Goal: Find specific page/section: Find specific page/section

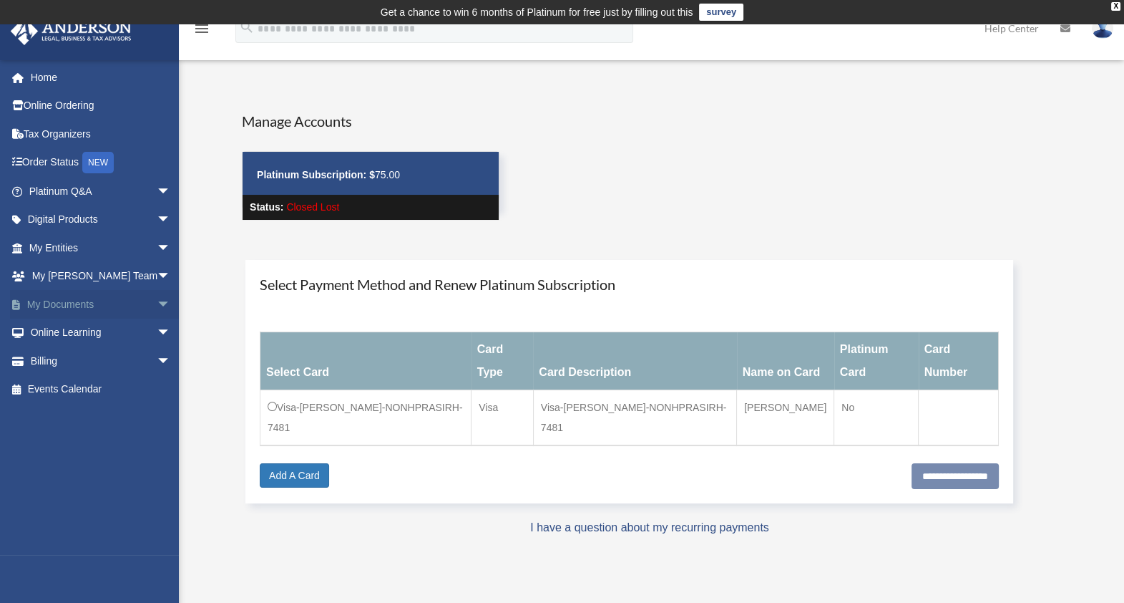
click at [76, 301] on link "My Documents arrow_drop_down" at bounding box center [101, 304] width 182 height 29
click at [157, 301] on span "arrow_drop_down" at bounding box center [171, 304] width 29 height 29
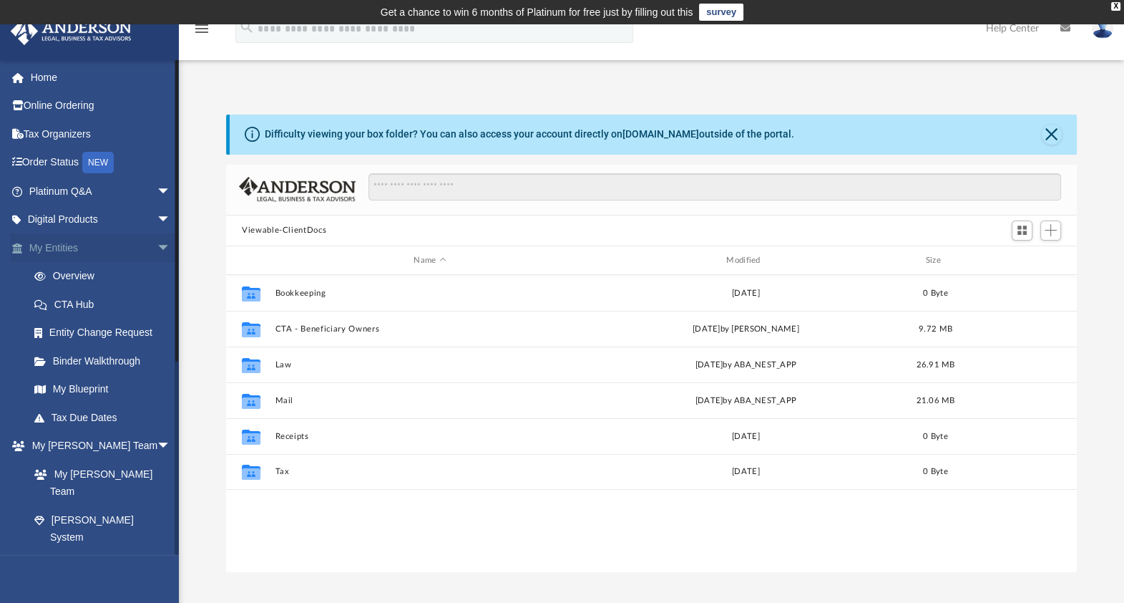
scroll to position [311, 837]
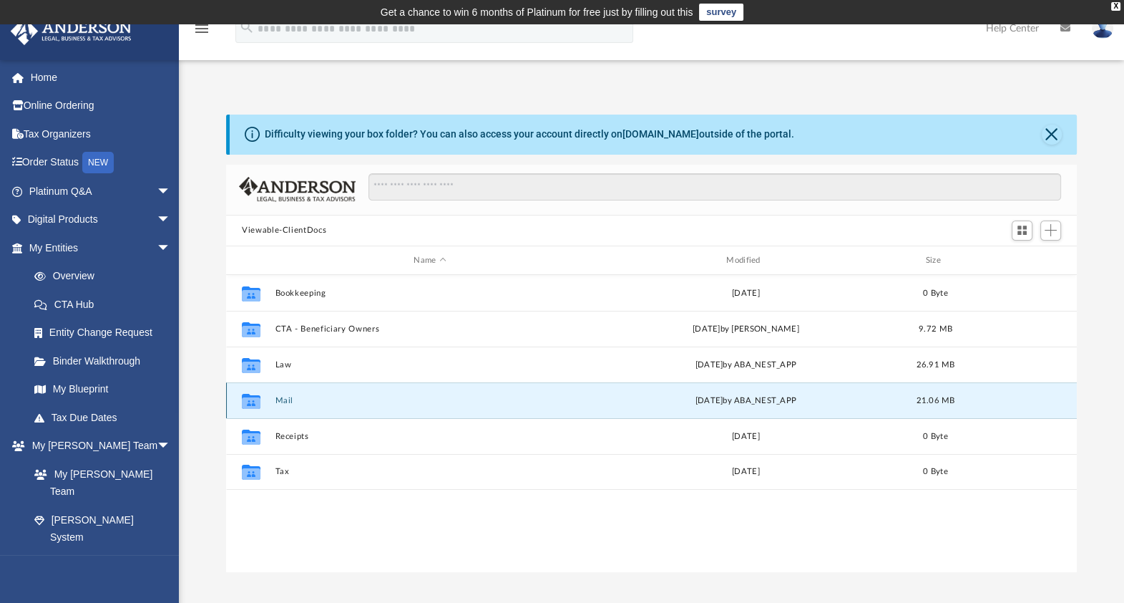
click at [291, 400] on button "Mail" at bounding box center [431, 400] width 310 height 9
click at [252, 401] on icon "grid" at bounding box center [251, 402] width 19 height 11
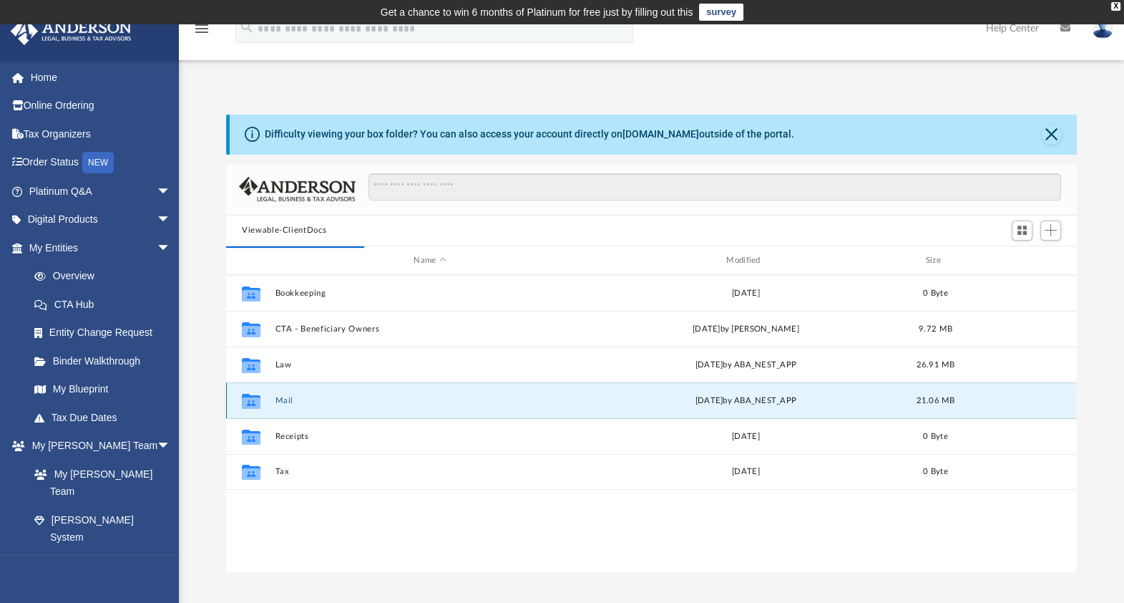
click at [702, 394] on div "[DATE] by ABA_NEST_APP" at bounding box center [746, 400] width 310 height 13
click at [374, 394] on div "Collaborated Folder Mail [DATE] by ABA_NEST_APP 21.06 MB" at bounding box center [651, 400] width 851 height 36
click at [379, 401] on button "Mail" at bounding box center [431, 400] width 310 height 9
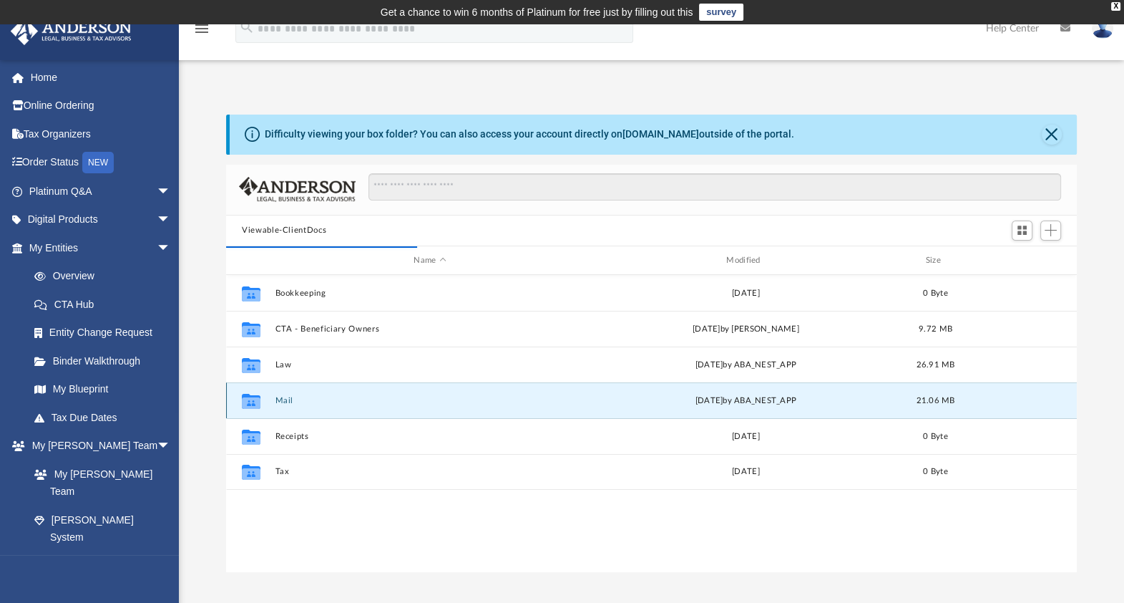
click at [286, 400] on button "Mail" at bounding box center [431, 400] width 310 height 9
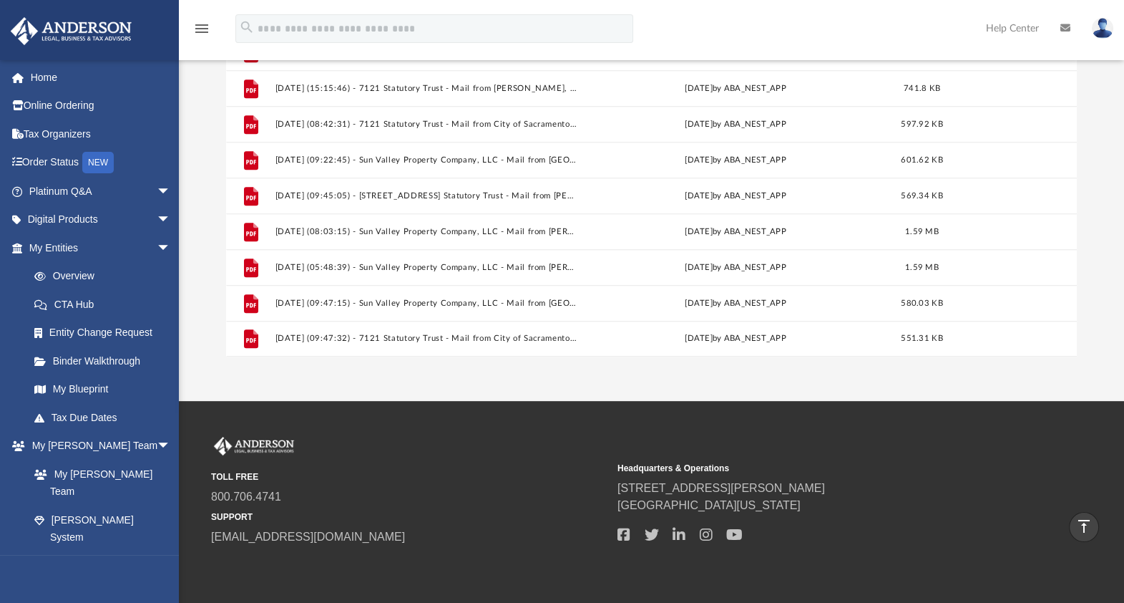
scroll to position [180, 0]
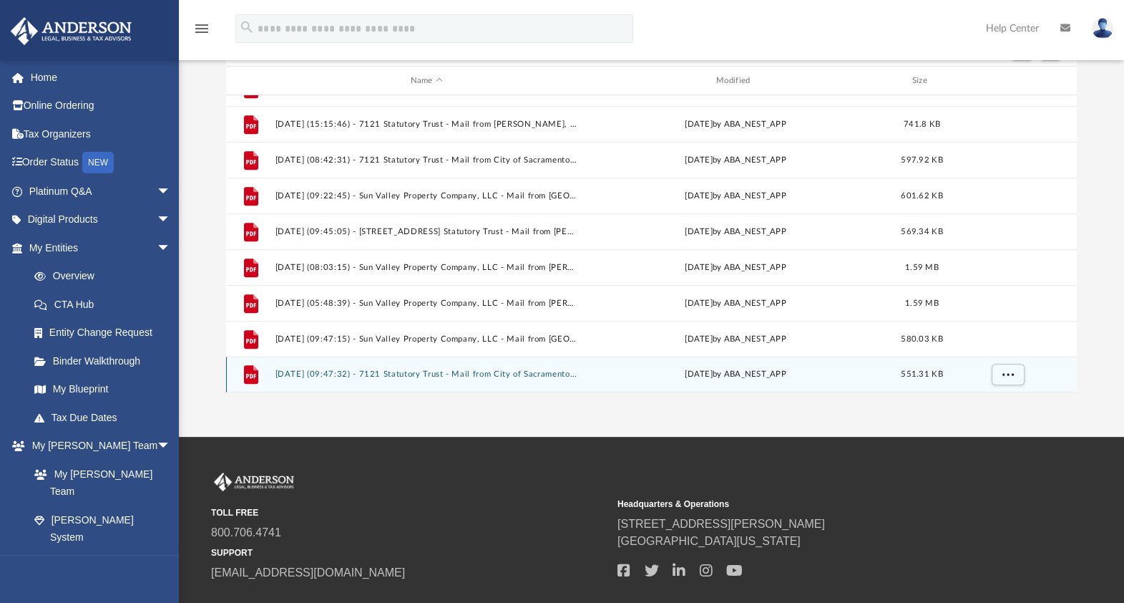
click at [407, 378] on div "File [DATE] (09:47:32) - 7121 Statutory Trust - Mail from City of Sacramento De…" at bounding box center [651, 374] width 851 height 36
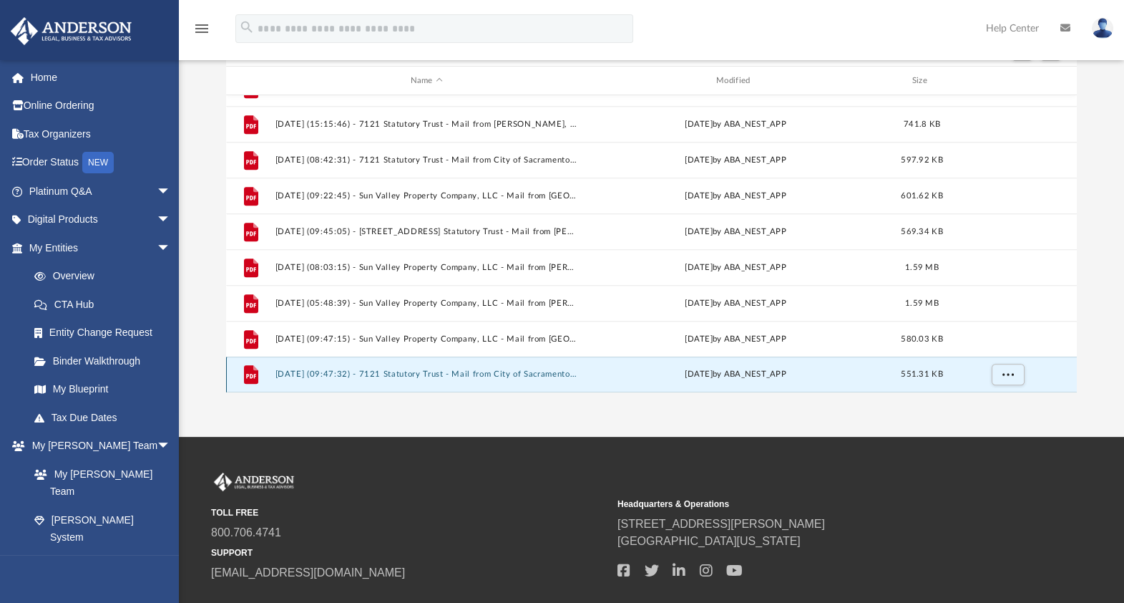
click at [407, 375] on button "[DATE] (09:47:32) - 7121 Statutory Trust - Mail from City of Sacramento Departm…" at bounding box center [427, 374] width 303 height 9
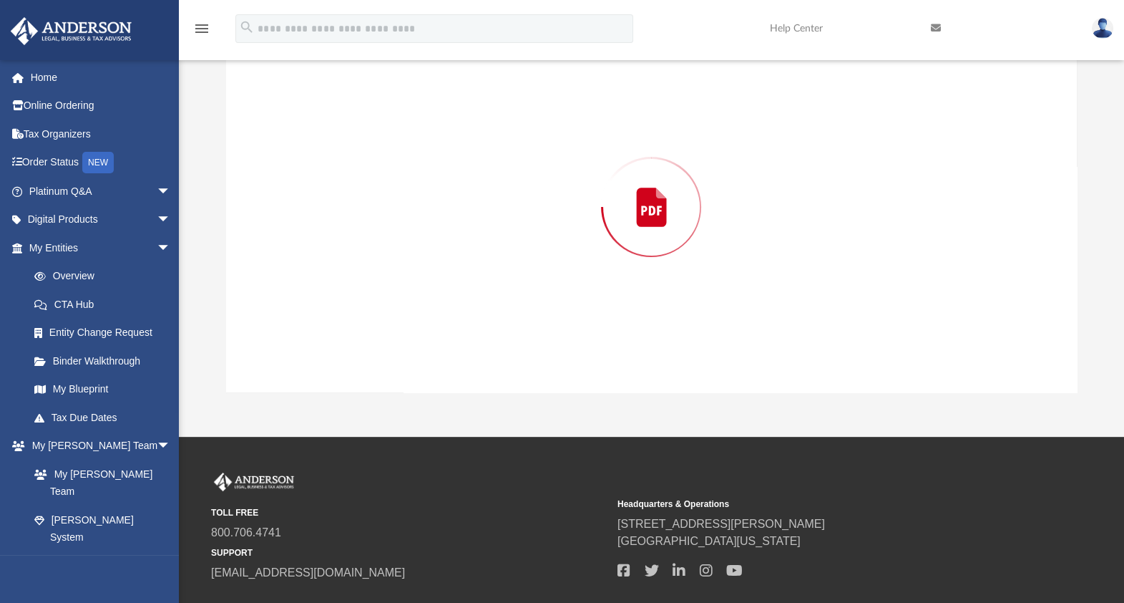
scroll to position [164, 0]
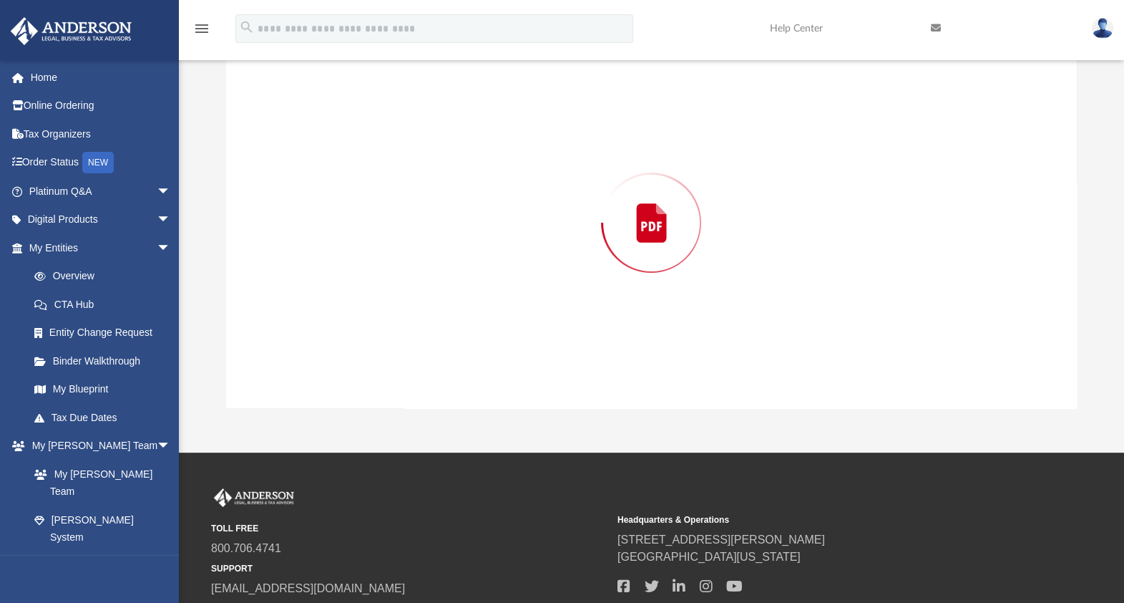
click at [407, 375] on div "Preview" at bounding box center [651, 222] width 851 height 369
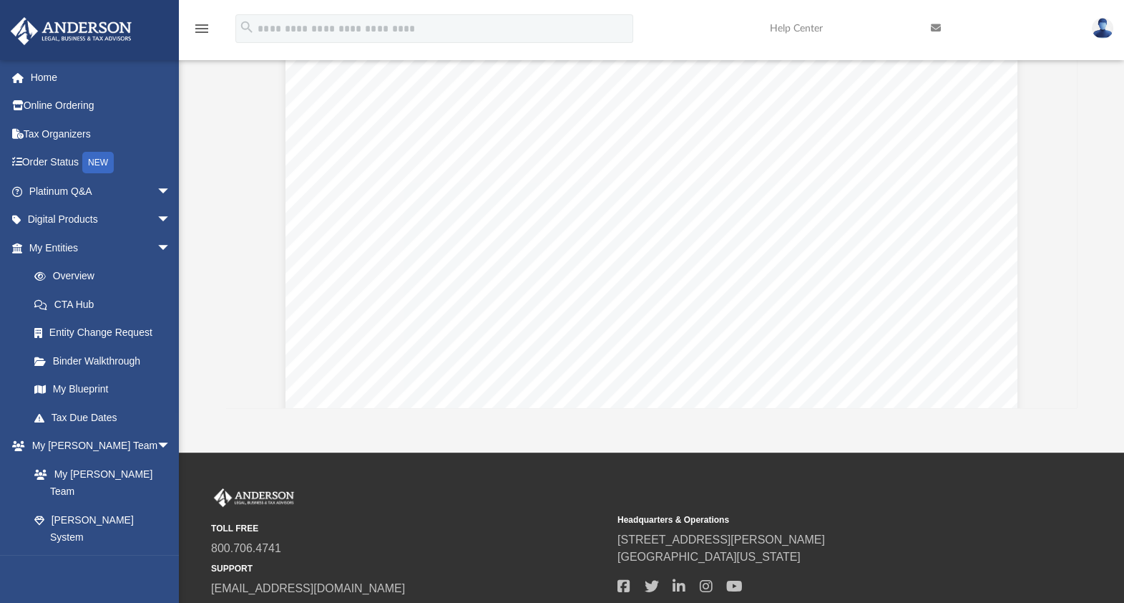
scroll to position [0, 0]
drag, startPoint x: 558, startPoint y: 224, endPoint x: 455, endPoint y: 272, distance: 113.7
click at [455, 272] on div "Page 1" at bounding box center [652, 522] width 733 height 946
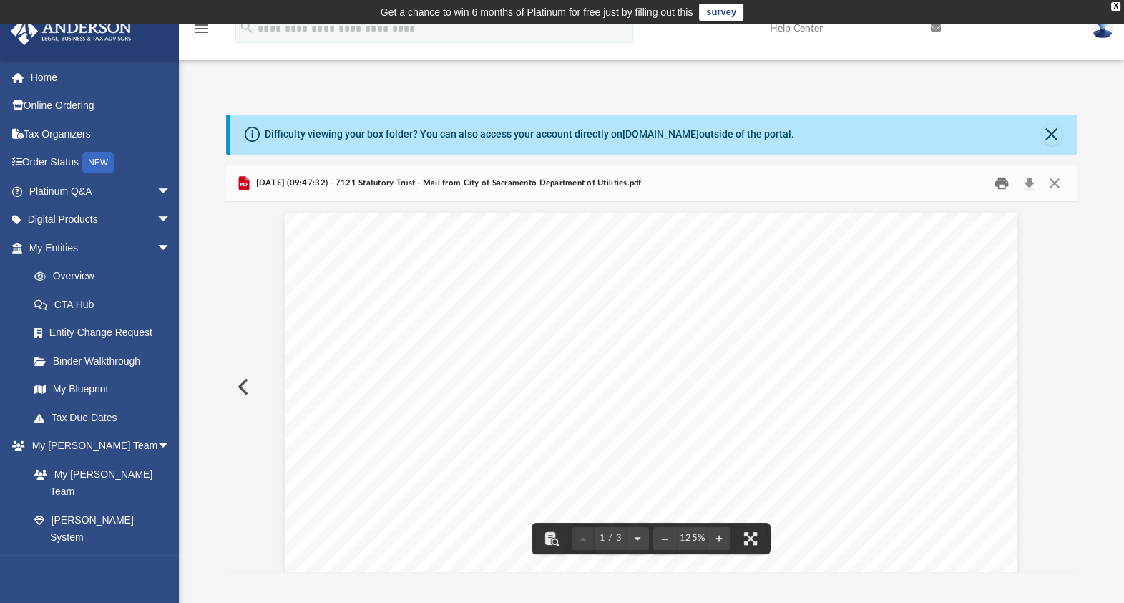
click at [1006, 183] on button "Print" at bounding box center [1002, 183] width 29 height 22
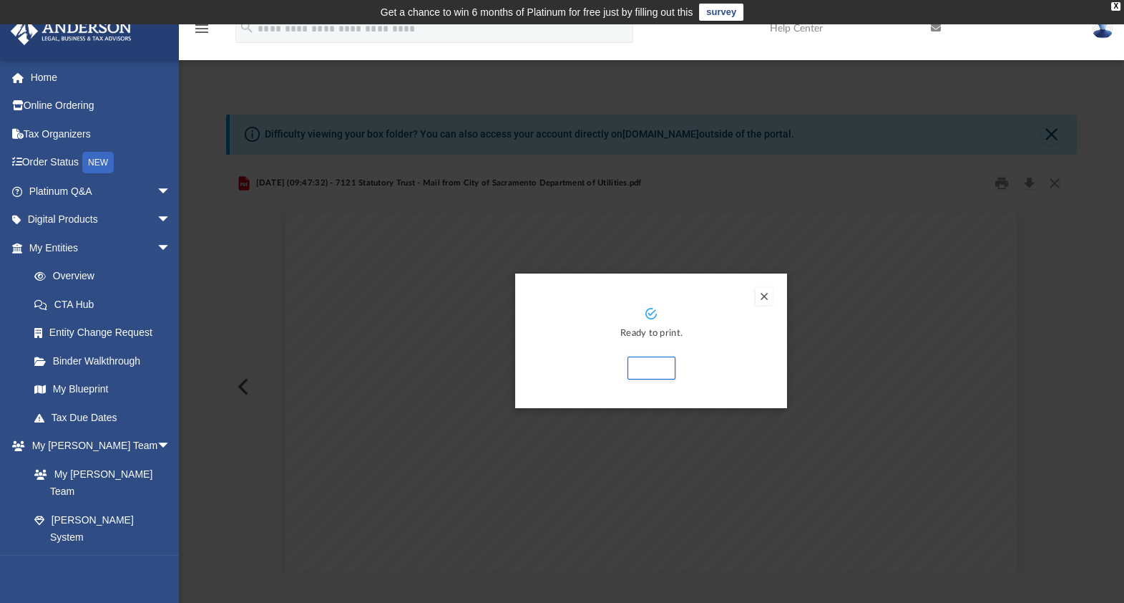
click at [391, 391] on div "Preview" at bounding box center [562, 301] width 1124 height 603
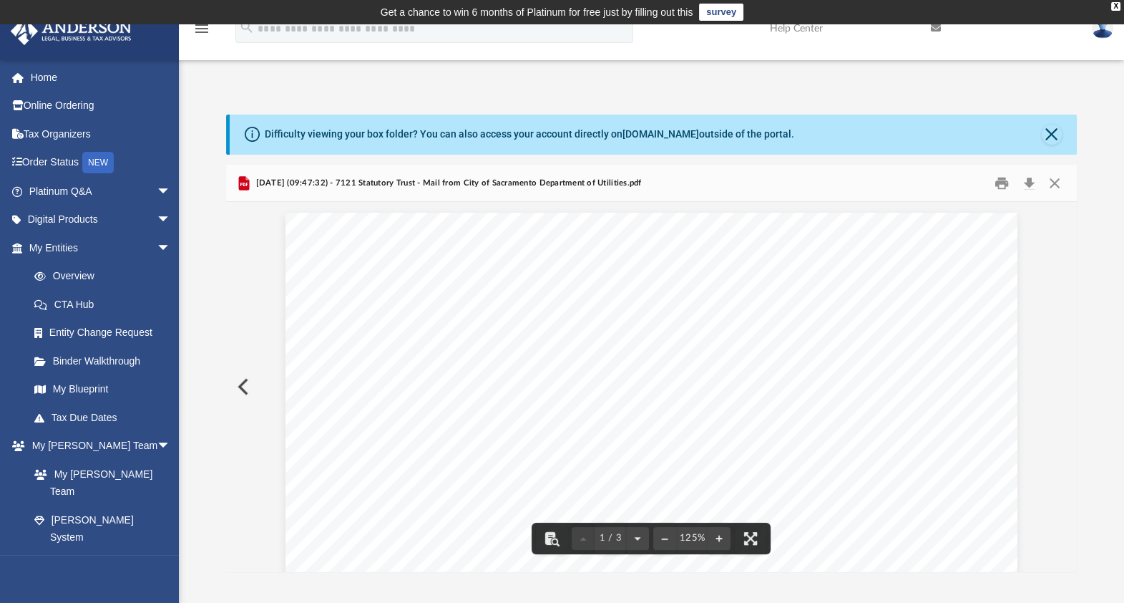
click at [246, 384] on button "Preview" at bounding box center [241, 386] width 31 height 40
click at [1060, 383] on button "Preview" at bounding box center [1061, 386] width 31 height 40
click at [245, 382] on button "Preview" at bounding box center [241, 386] width 31 height 40
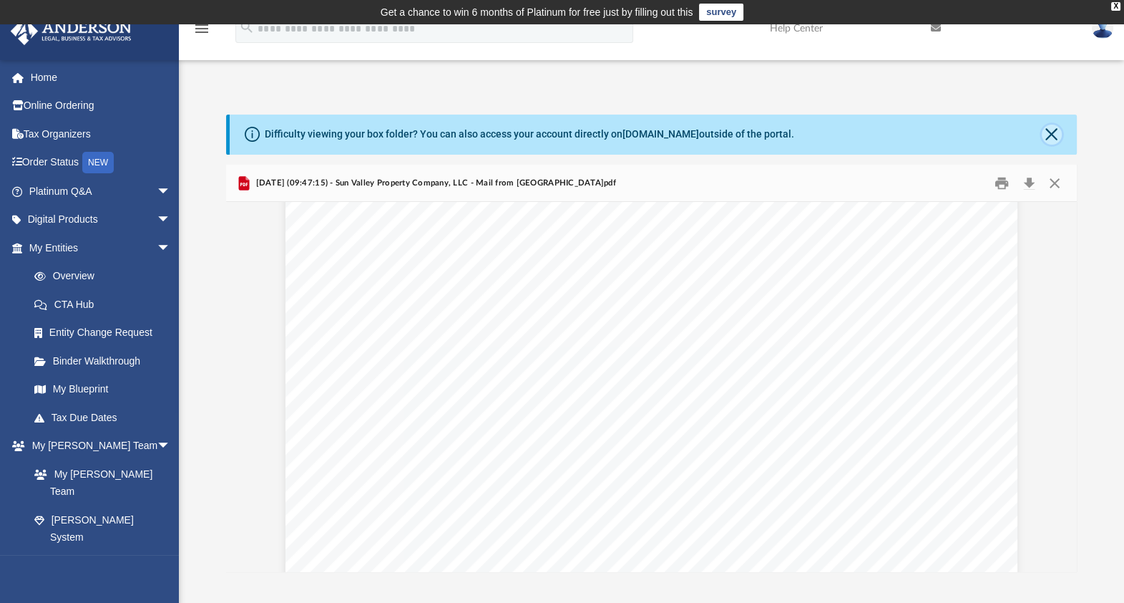
click at [1052, 135] on button "Close" at bounding box center [1052, 135] width 20 height 20
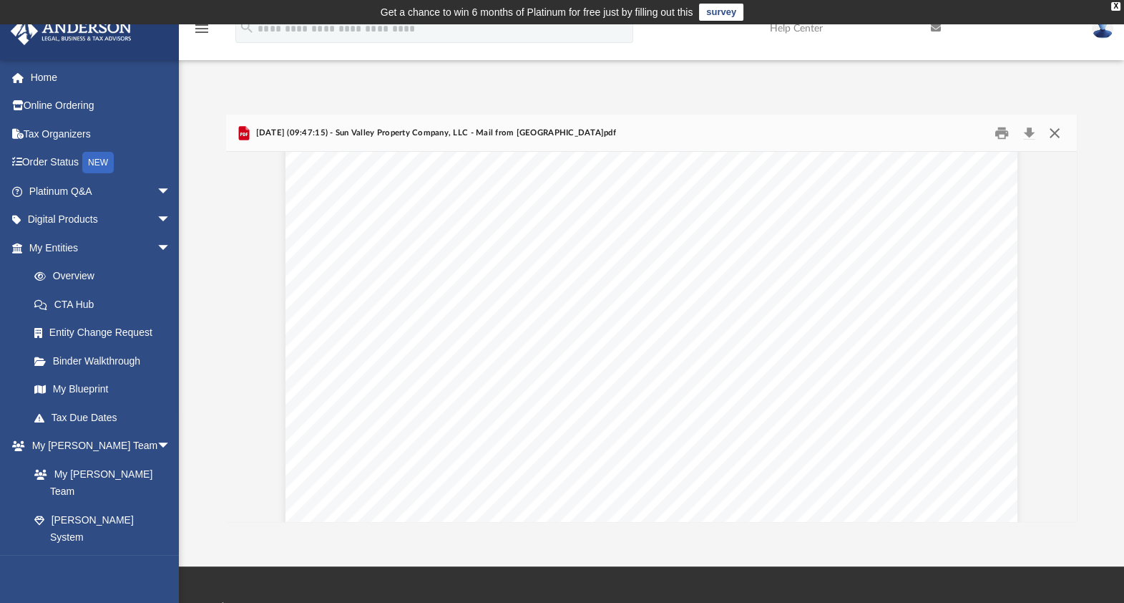
click at [1056, 129] on button "Close" at bounding box center [1055, 133] width 26 height 22
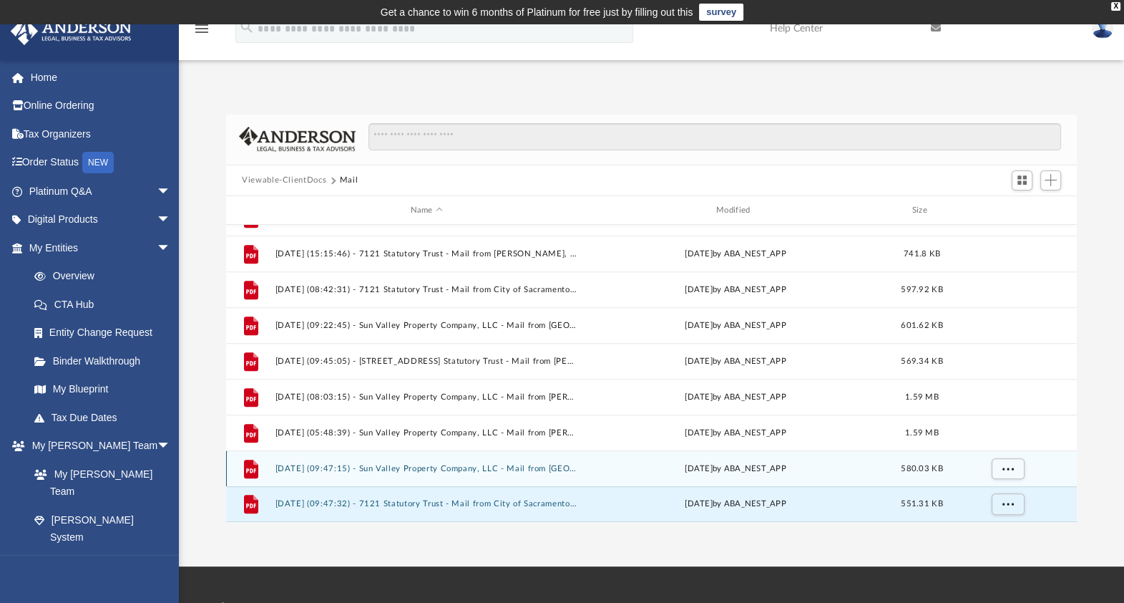
click at [527, 467] on button "[DATE] (09:47:15) - Sun Valley Property Company, LLC - Mail from [GEOGRAPHIC_DA…" at bounding box center [427, 468] width 303 height 9
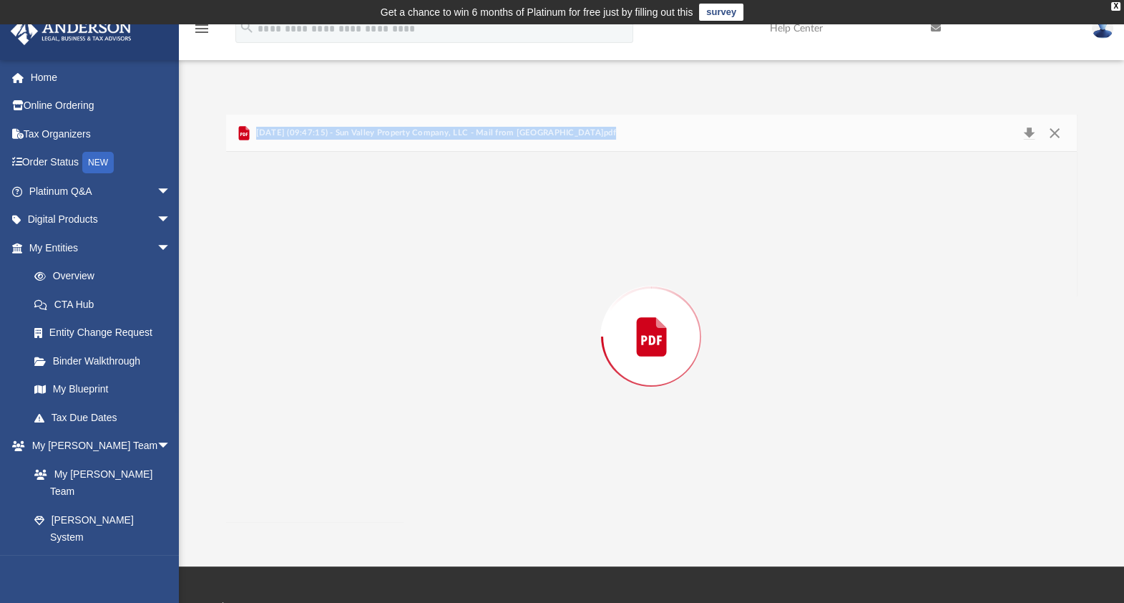
click at [527, 467] on div "Preview" at bounding box center [651, 336] width 851 height 369
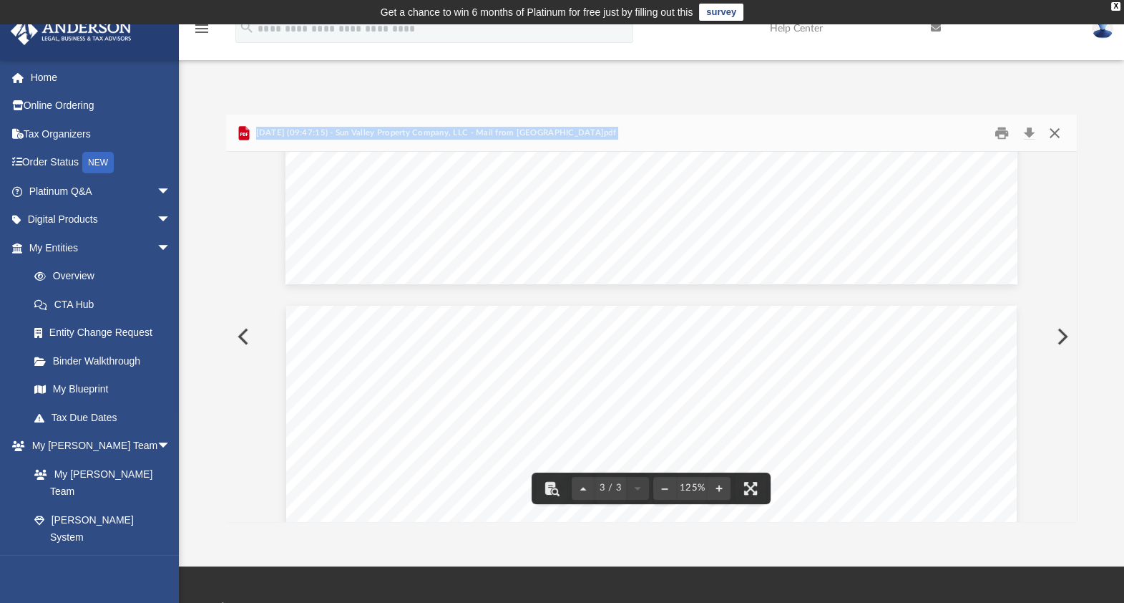
click at [1060, 132] on button "Close" at bounding box center [1055, 133] width 26 height 22
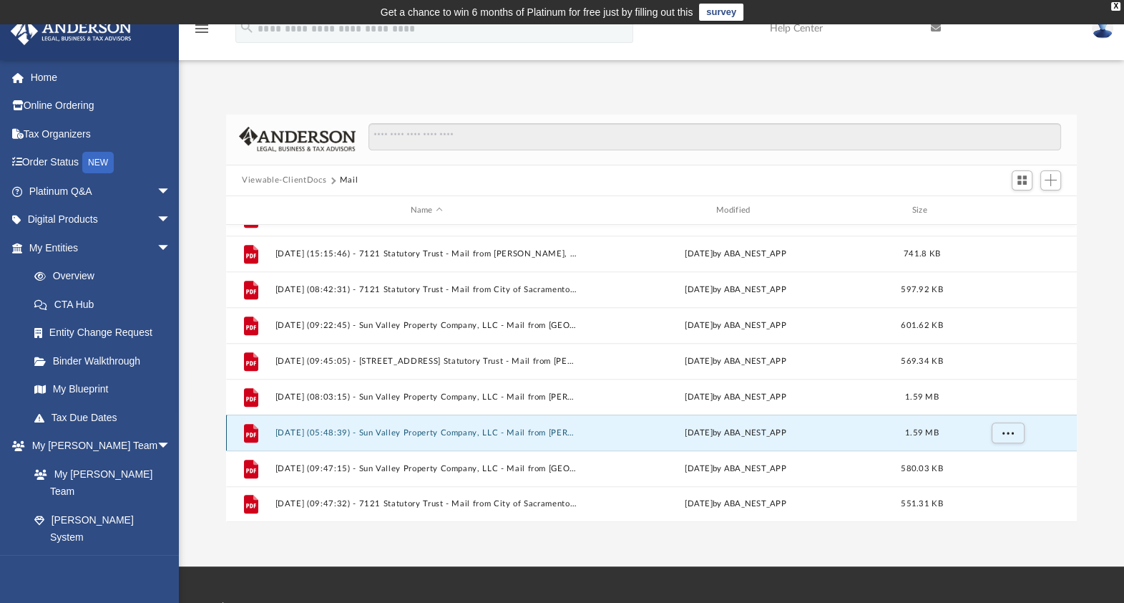
click at [525, 431] on button "[DATE] (05:48:39) - Sun Valley Property Company, LLC - Mail from [PERSON_NAME].…" at bounding box center [427, 432] width 303 height 9
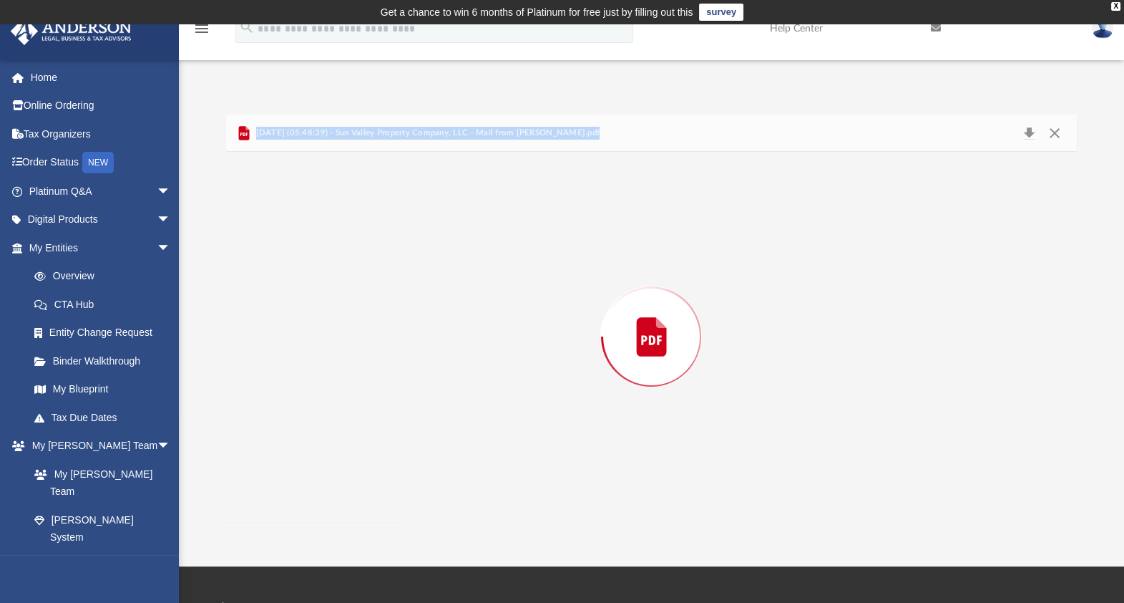
click at [525, 431] on div "Preview" at bounding box center [651, 336] width 851 height 369
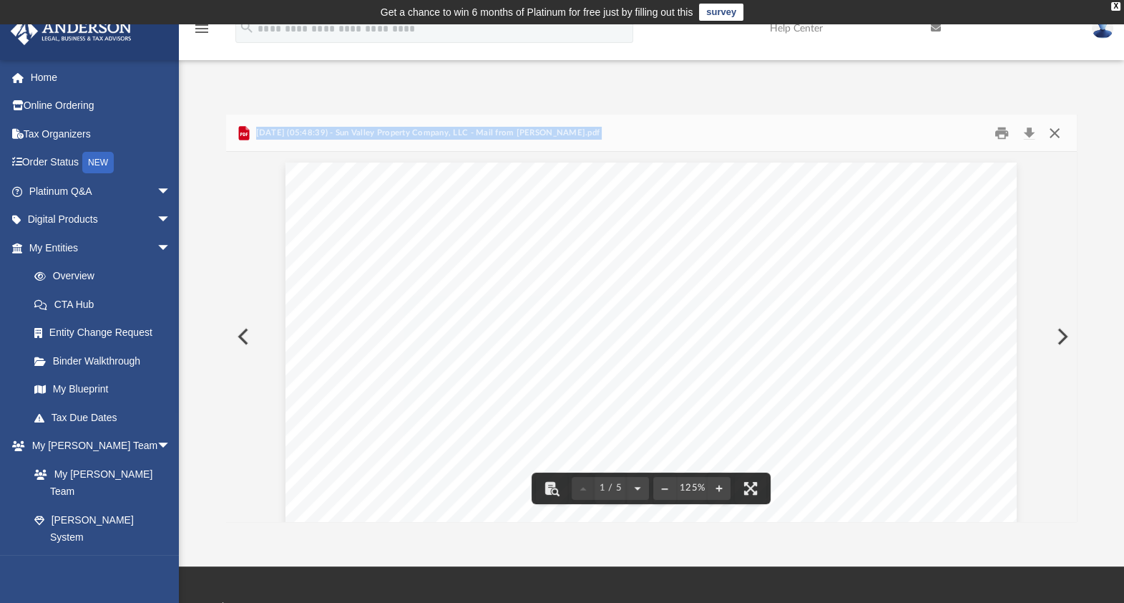
click at [1054, 132] on button "Close" at bounding box center [1055, 133] width 26 height 22
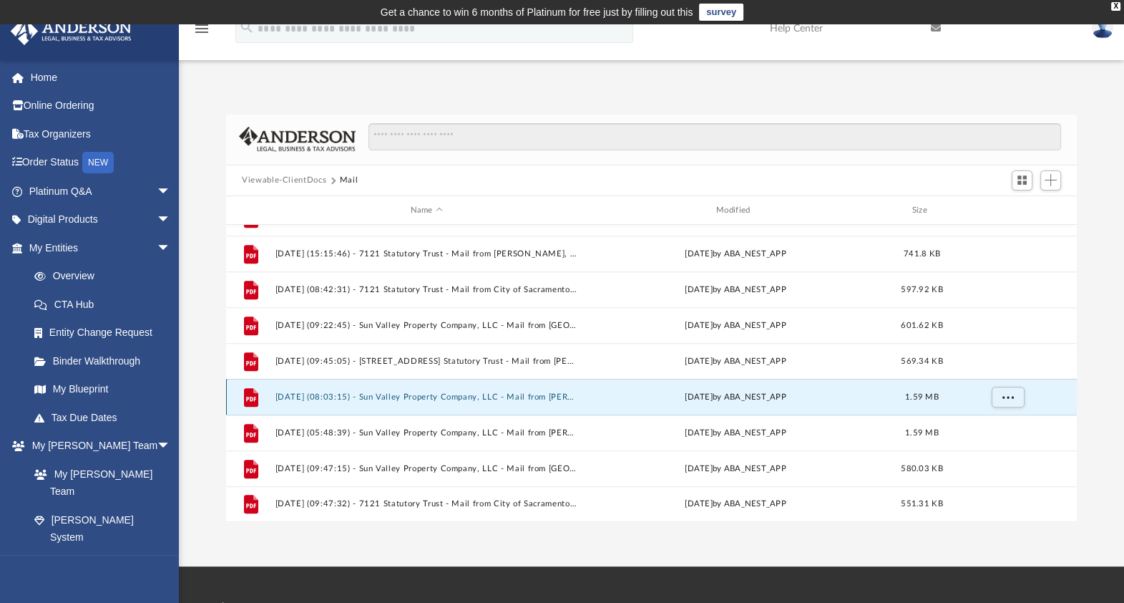
click at [513, 394] on button "[DATE] (08:03:15) - Sun Valley Property Company, LLC - Mail from [PERSON_NAME].…" at bounding box center [427, 396] width 303 height 9
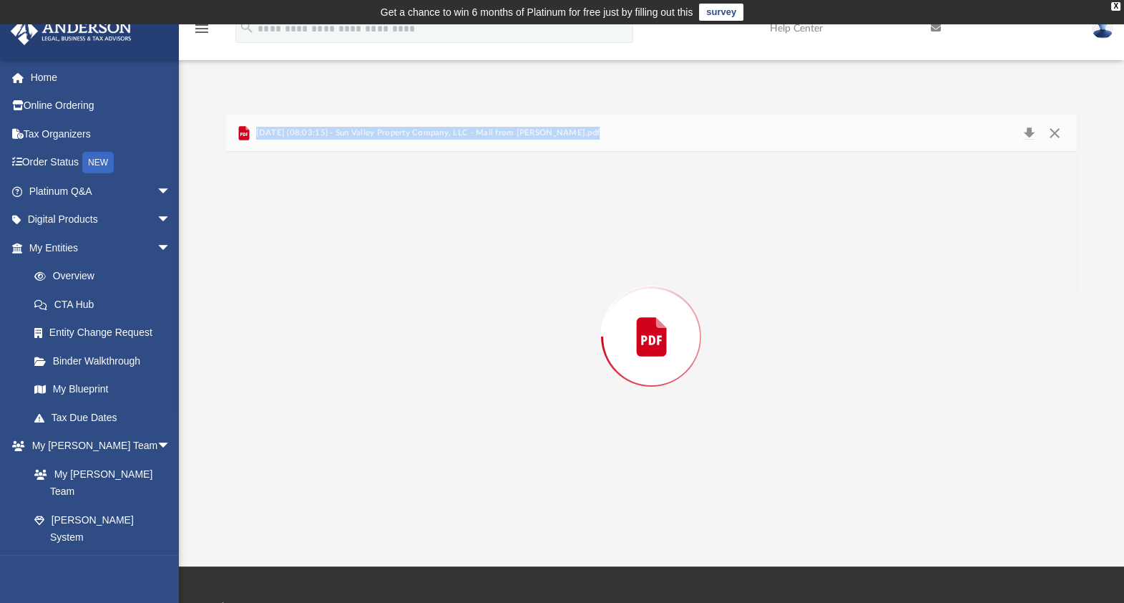
click at [513, 394] on div "Preview" at bounding box center [651, 336] width 851 height 369
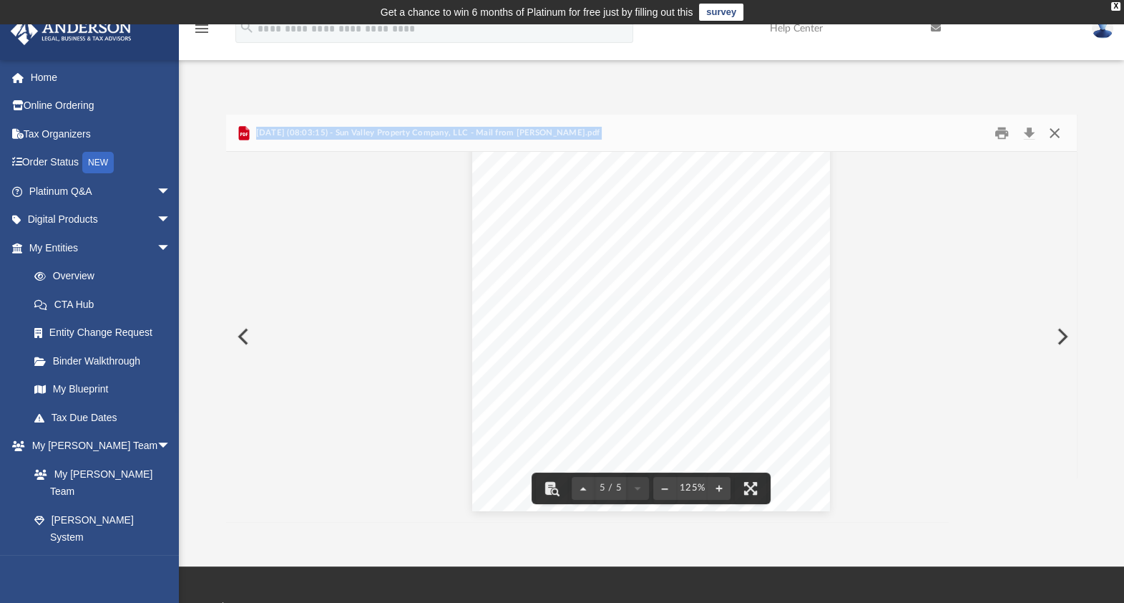
click at [1056, 135] on button "Close" at bounding box center [1055, 133] width 26 height 22
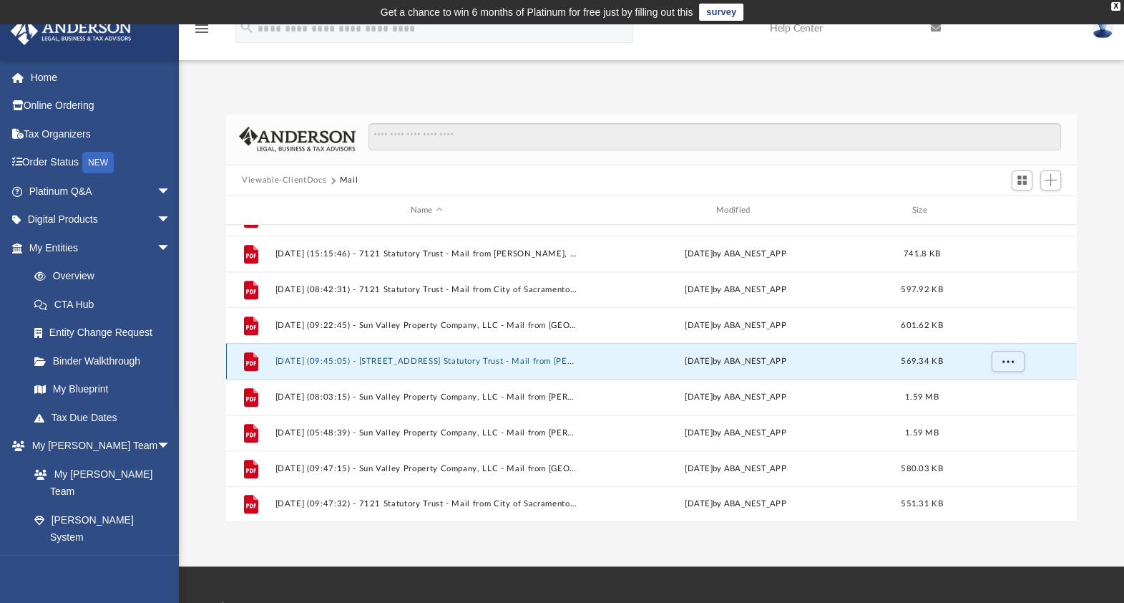
click at [485, 358] on button "[DATE] (09:45:05) - [STREET_ADDRESS] Statutory Trust - Mail from [PERSON_NAME],…" at bounding box center [427, 360] width 303 height 9
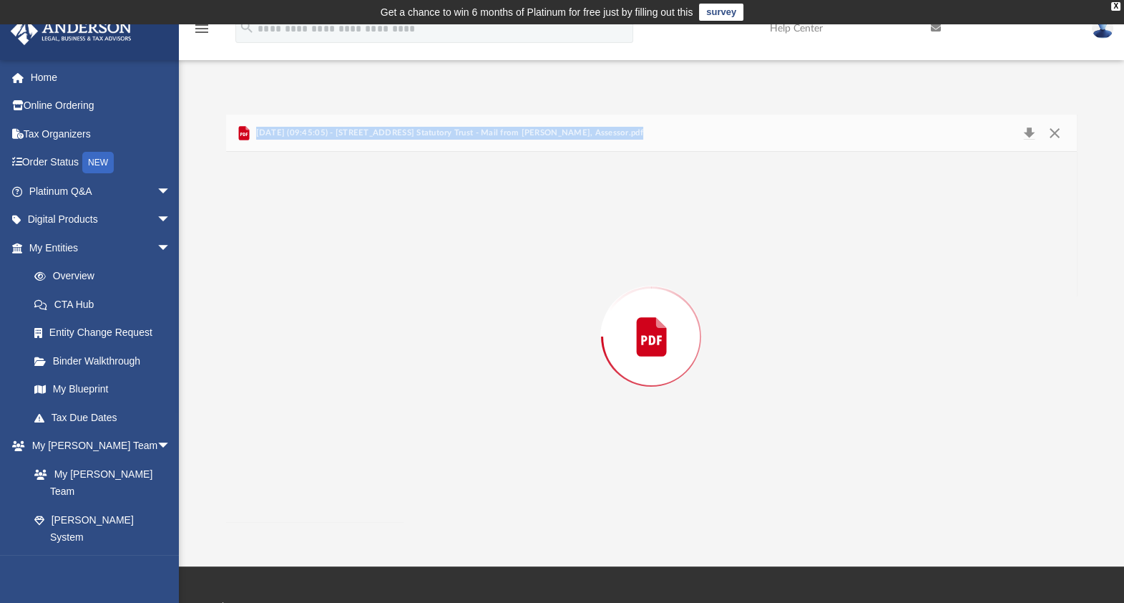
click at [485, 358] on div "Preview" at bounding box center [651, 336] width 851 height 369
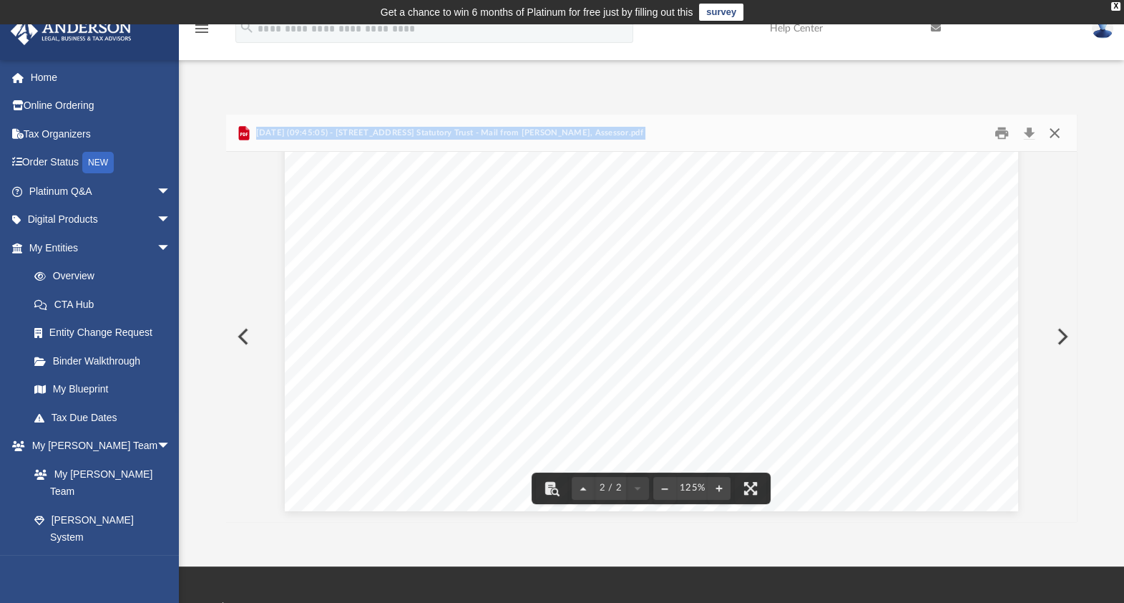
click at [1056, 131] on button "Close" at bounding box center [1055, 133] width 26 height 22
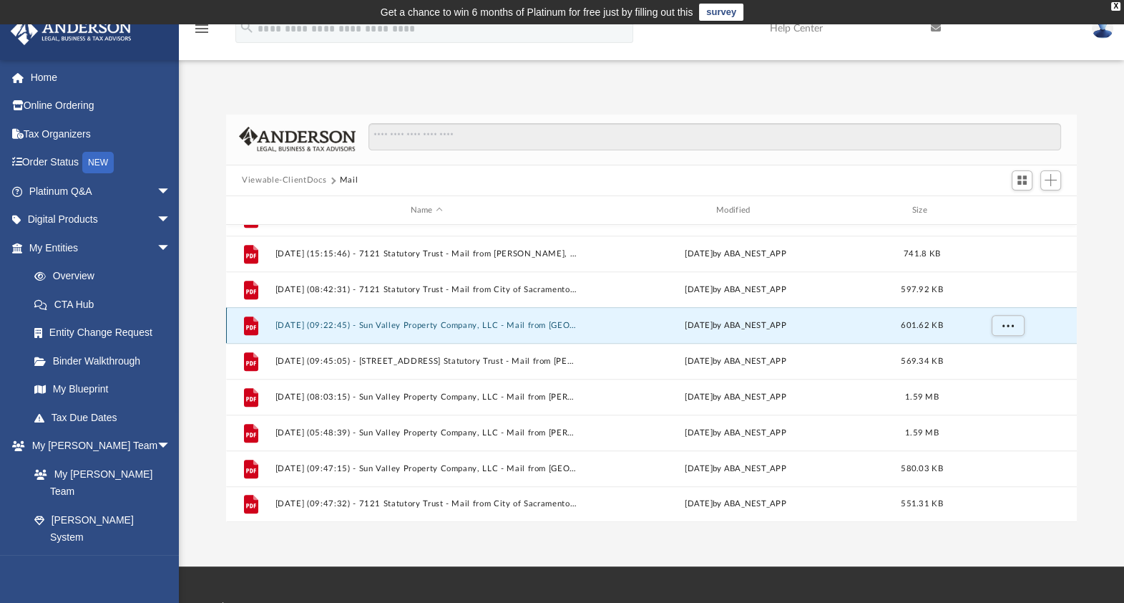
click at [434, 324] on button "[DATE] (09:22:45) - Sun Valley Property Company, LLC - Mail from [GEOGRAPHIC_DA…" at bounding box center [427, 325] width 303 height 9
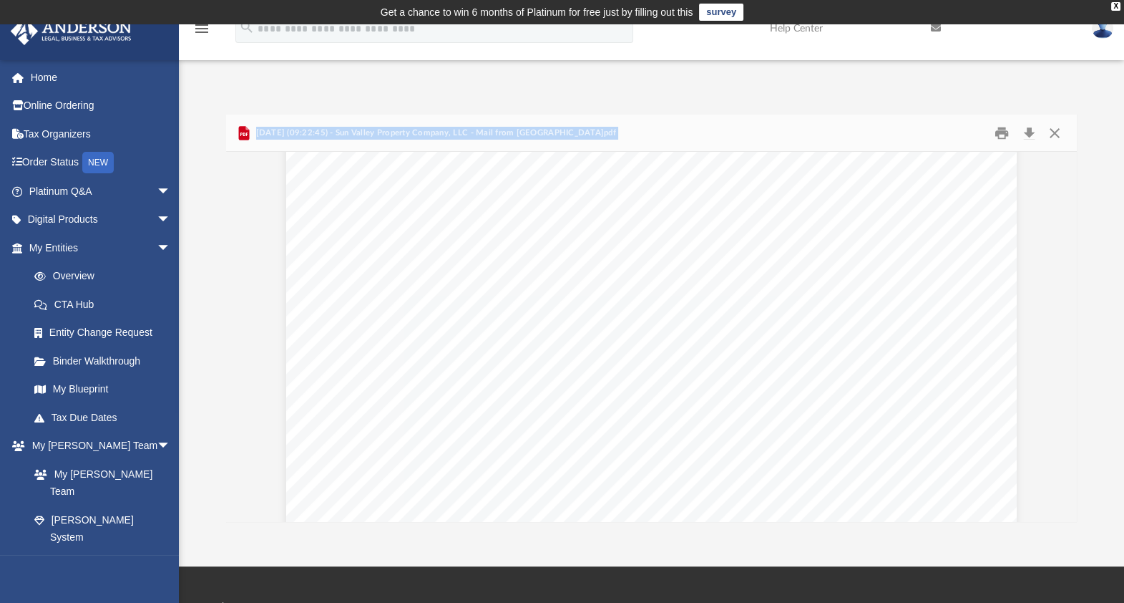
scroll to position [89, 0]
click at [1056, 129] on button "Close" at bounding box center [1055, 133] width 26 height 22
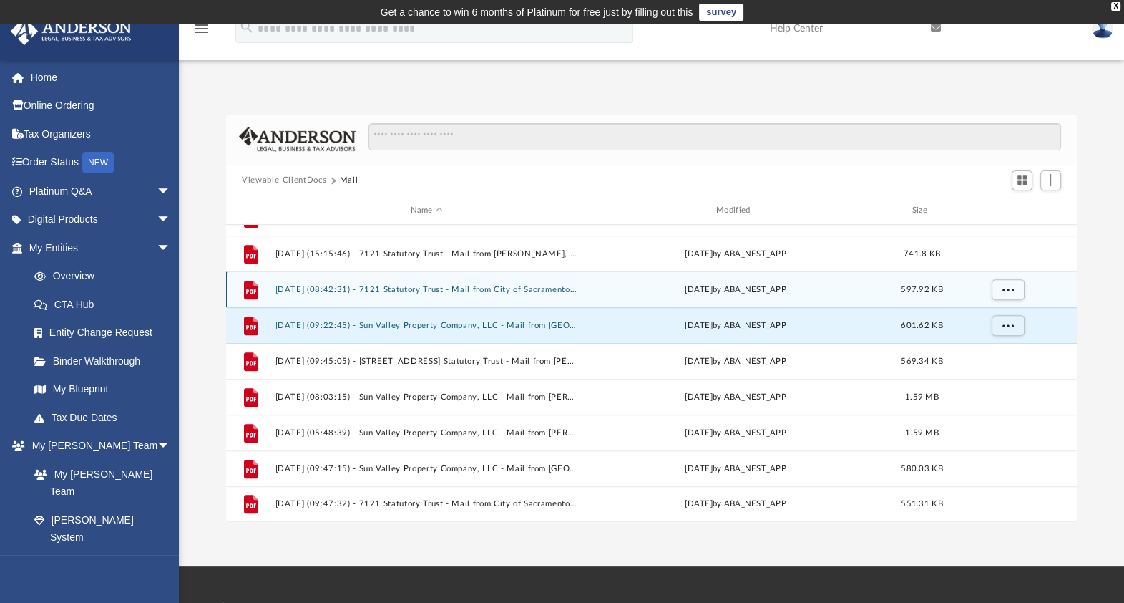
click at [419, 286] on button "[DATE] (08:42:31) - 7121 Statutory Trust - Mail from City of Sacramento Departm…" at bounding box center [427, 289] width 303 height 9
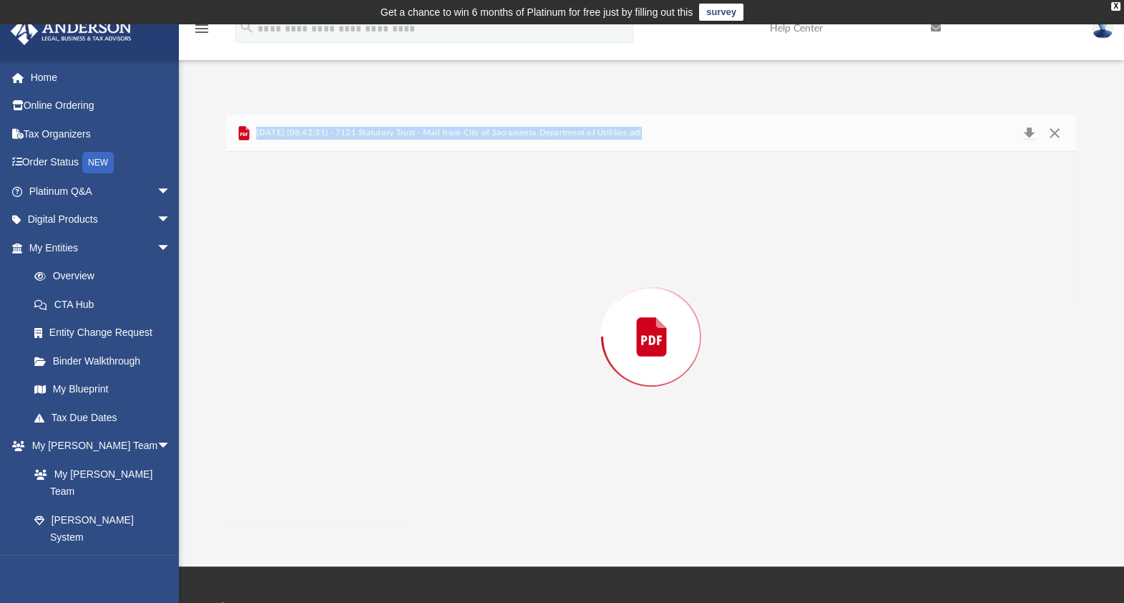
click at [419, 286] on div "Preview" at bounding box center [651, 336] width 851 height 369
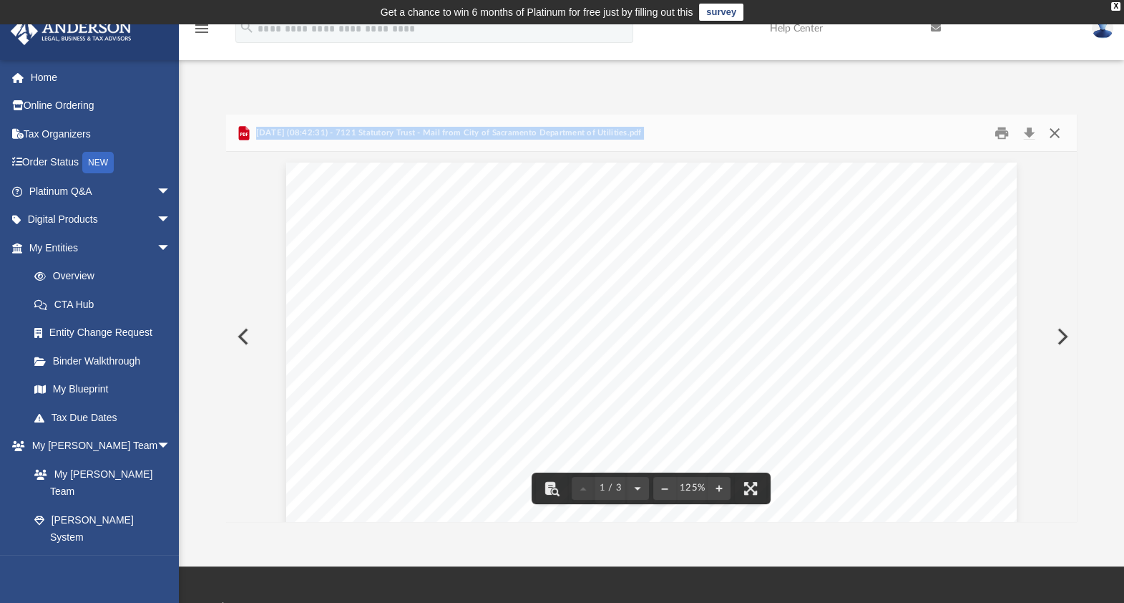
click at [1059, 134] on button "Close" at bounding box center [1055, 133] width 26 height 22
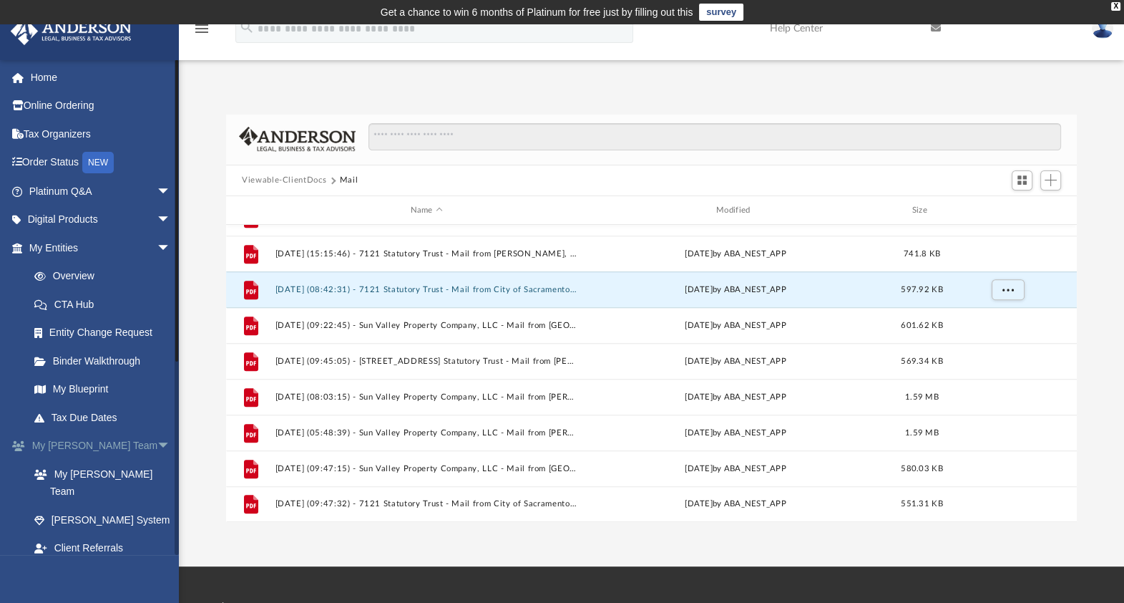
click at [71, 440] on link "My [PERSON_NAME] Team arrow_drop_down" at bounding box center [101, 446] width 182 height 29
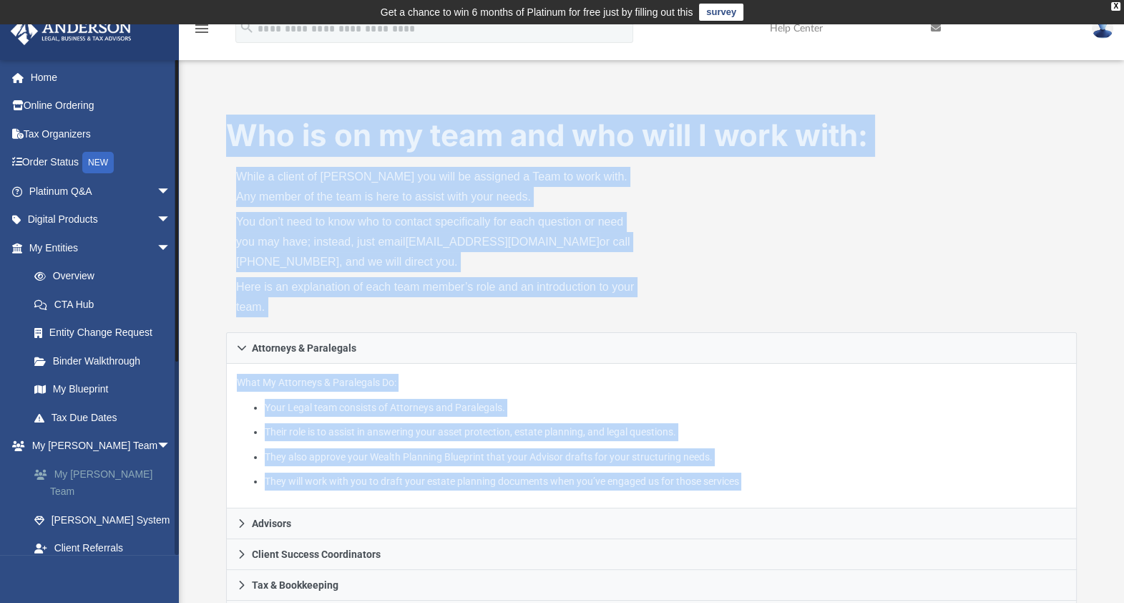
click at [70, 474] on link "My [PERSON_NAME] Team" at bounding box center [106, 482] width 172 height 46
click at [93, 482] on link "My [PERSON_NAME] Team" at bounding box center [106, 482] width 172 height 46
click at [157, 441] on span "arrow_drop_down" at bounding box center [171, 446] width 29 height 29
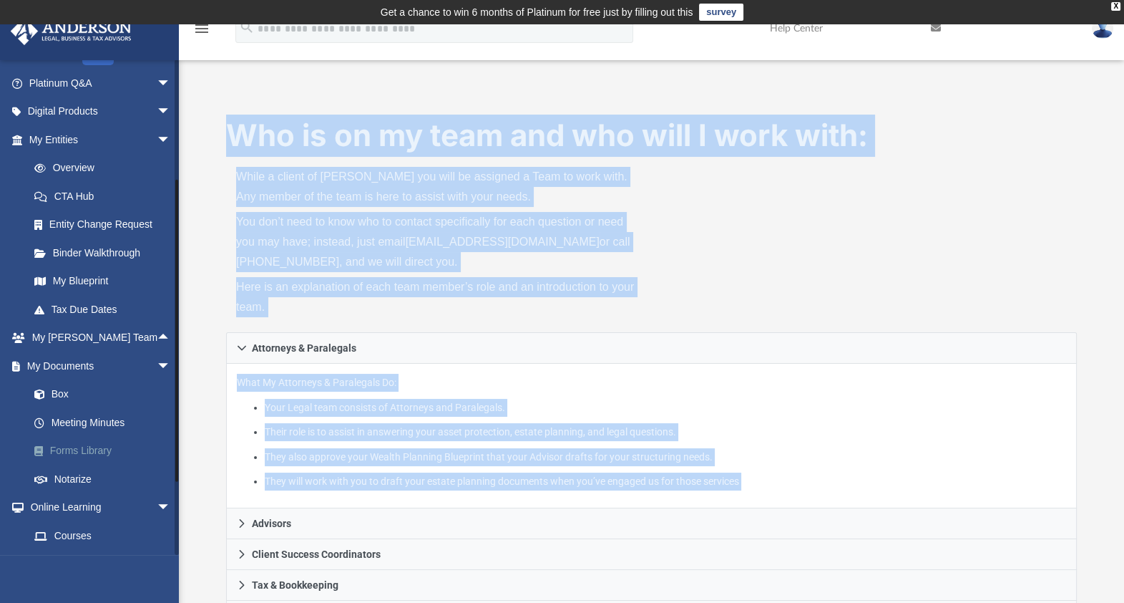
scroll to position [219, 0]
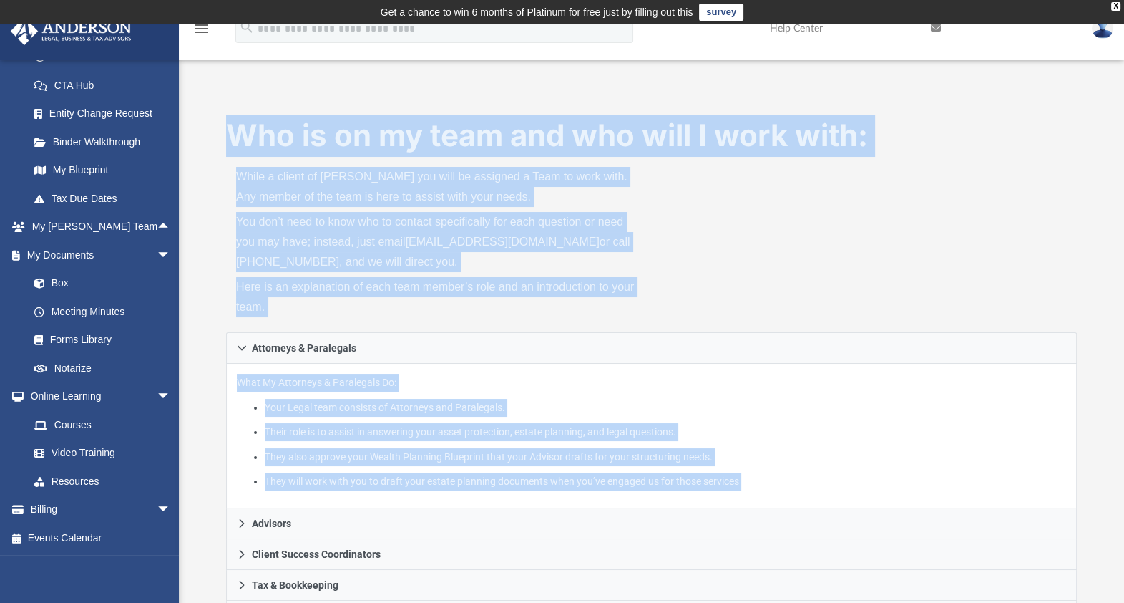
click at [937, 265] on div "Who is on my team and who will I work with: While a client of [PERSON_NAME] you…" at bounding box center [651, 223] width 851 height 218
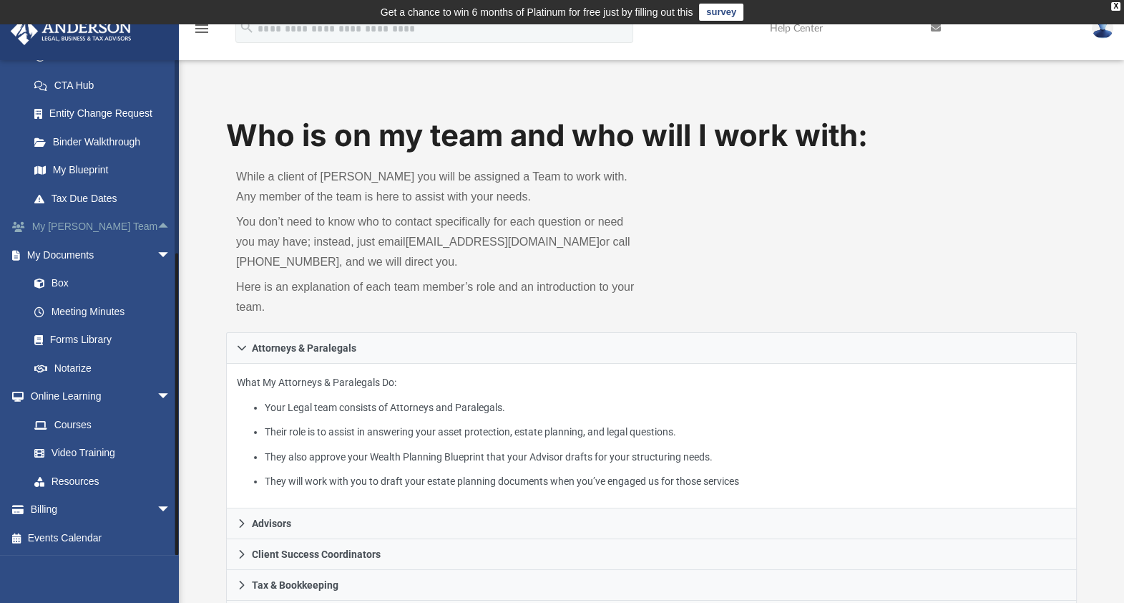
click at [114, 227] on link "My [PERSON_NAME] Team arrow_drop_up" at bounding box center [101, 227] width 182 height 29
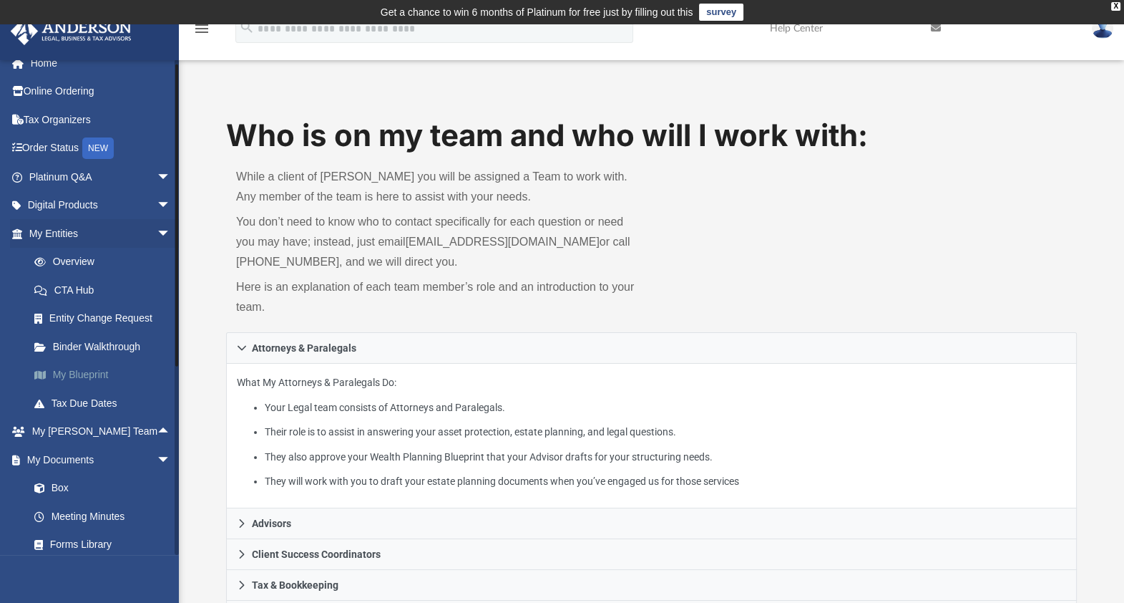
scroll to position [0, 0]
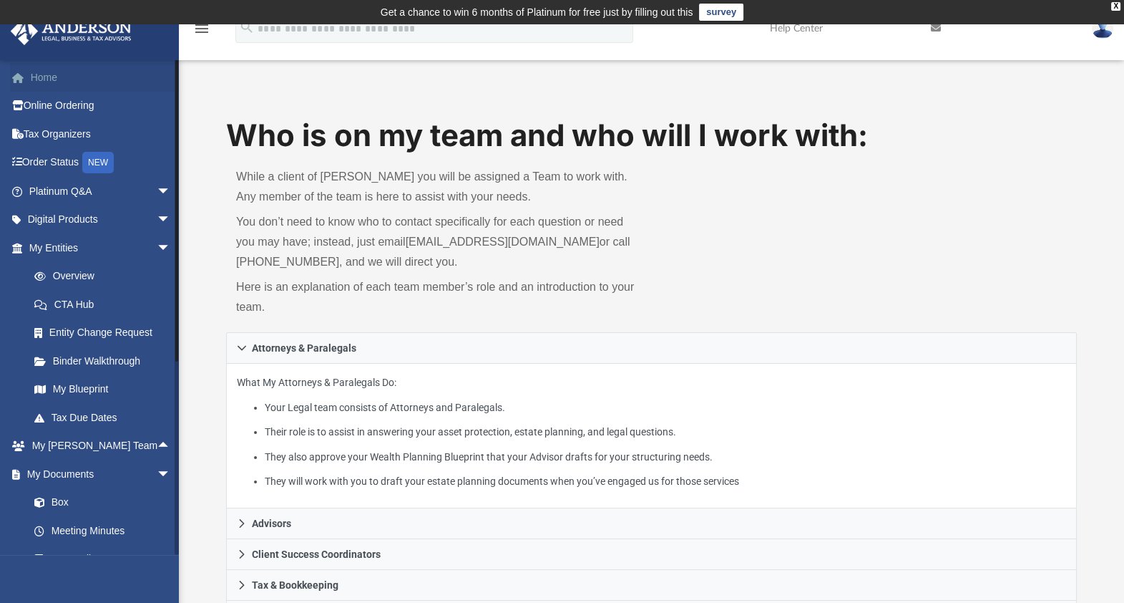
click at [42, 69] on link "Home" at bounding box center [101, 77] width 182 height 29
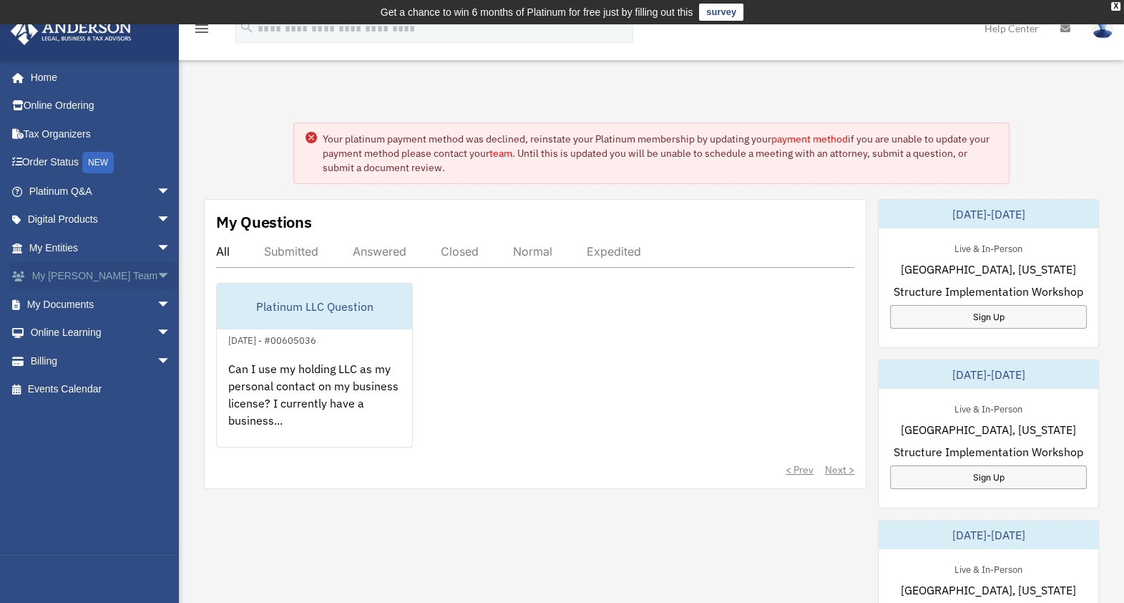
click at [61, 276] on link "My Anderson Team arrow_drop_down" at bounding box center [101, 276] width 182 height 29
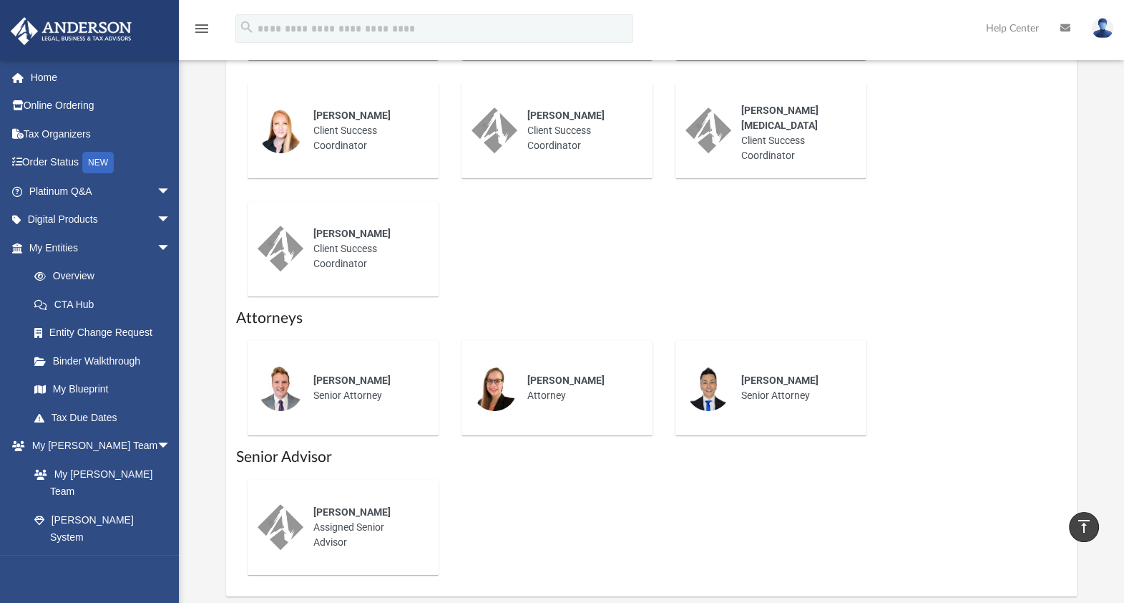
scroll to position [604, 0]
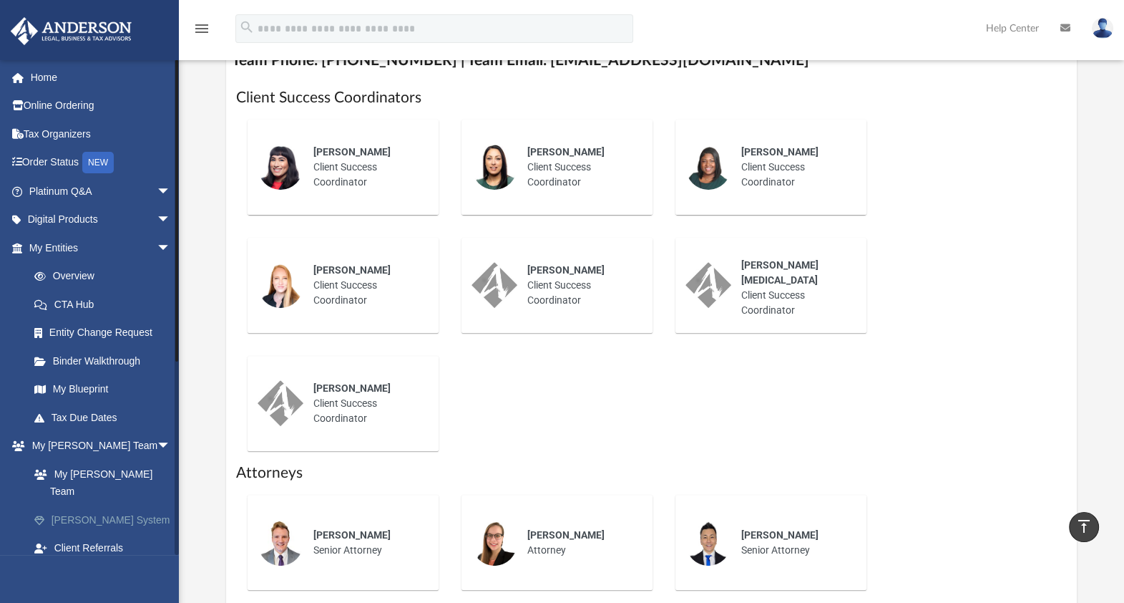
click at [117, 506] on link "[PERSON_NAME] System" at bounding box center [106, 519] width 172 height 29
